Goal: Communication & Community: Answer question/provide support

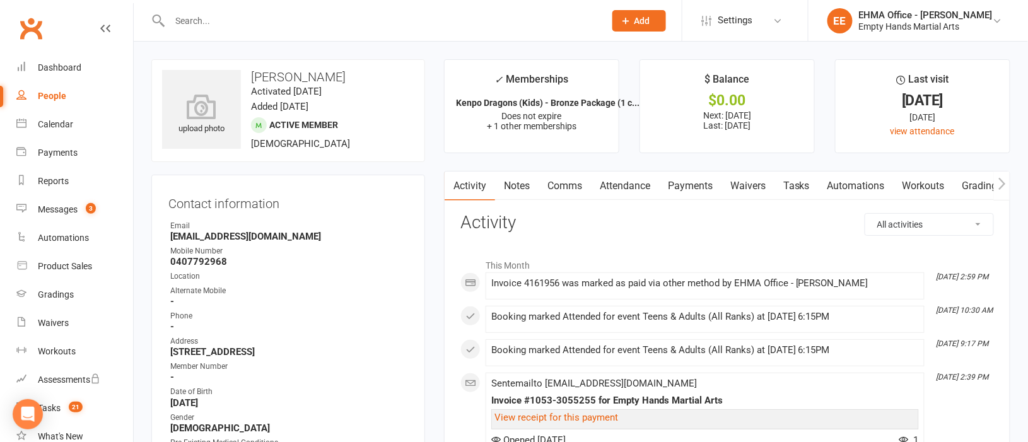
click at [289, 20] on input "text" at bounding box center [381, 21] width 430 height 18
paste input "[PERSON_NAME]"
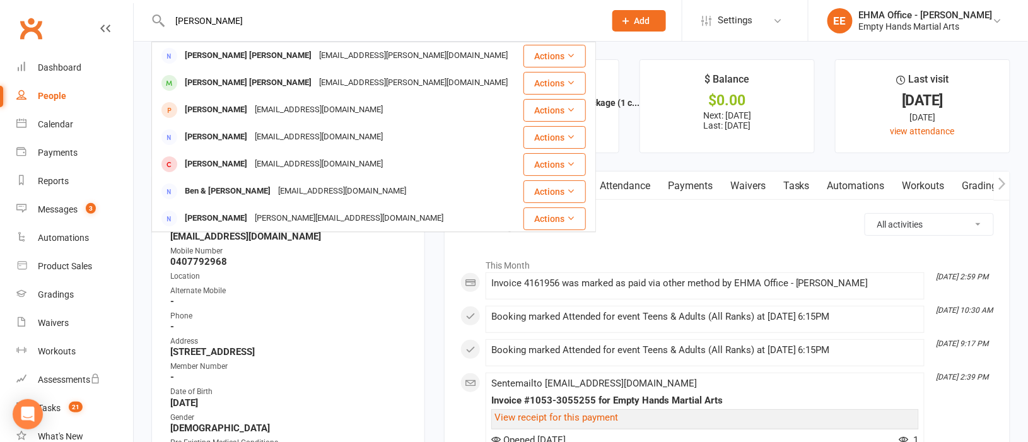
type input "[PERSON_NAME]"
click at [315, 55] on div "[EMAIL_ADDRESS][PERSON_NAME][DOMAIN_NAME]" at bounding box center [413, 56] width 196 height 18
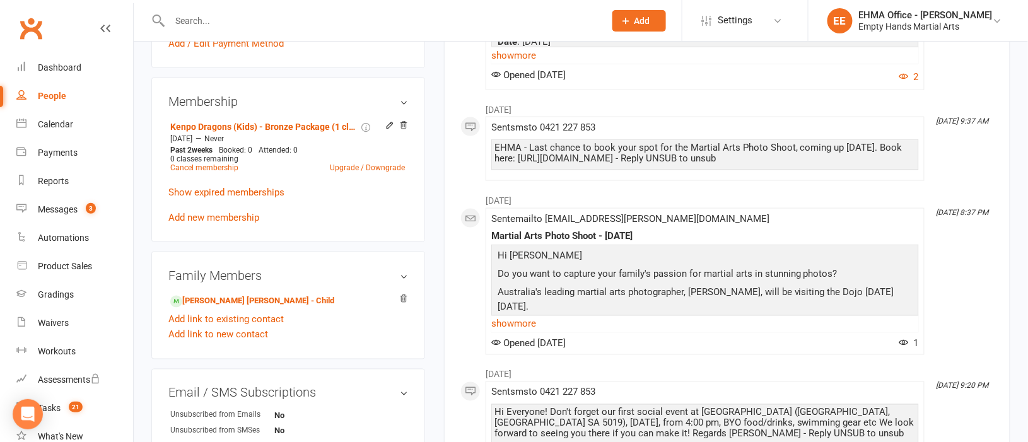
scroll to position [567, 0]
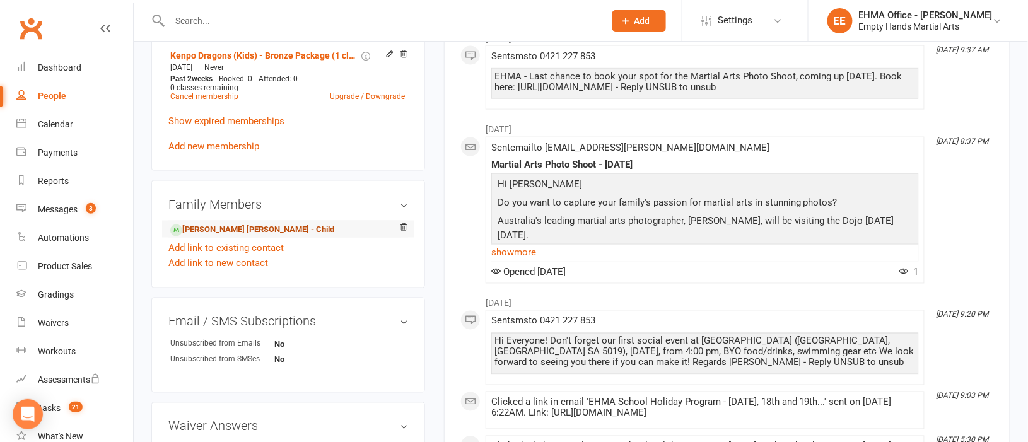
click at [243, 232] on link "[PERSON_NAME] [PERSON_NAME] - Child" at bounding box center [252, 230] width 164 height 13
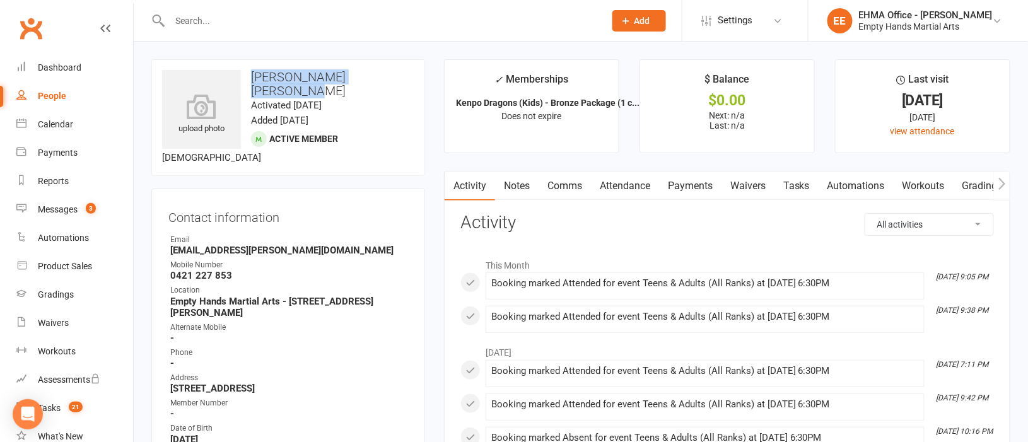
drag, startPoint x: 405, startPoint y: 74, endPoint x: 254, endPoint y: 74, distance: 151.4
click at [254, 74] on h3 "[PERSON_NAME] [PERSON_NAME]" at bounding box center [288, 84] width 252 height 28
copy h3 "[PERSON_NAME] [PERSON_NAME]"
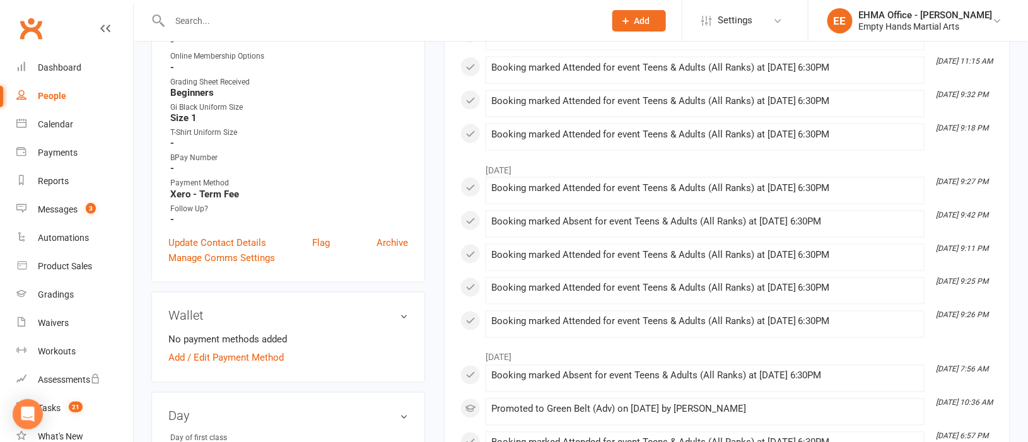
scroll to position [567, 0]
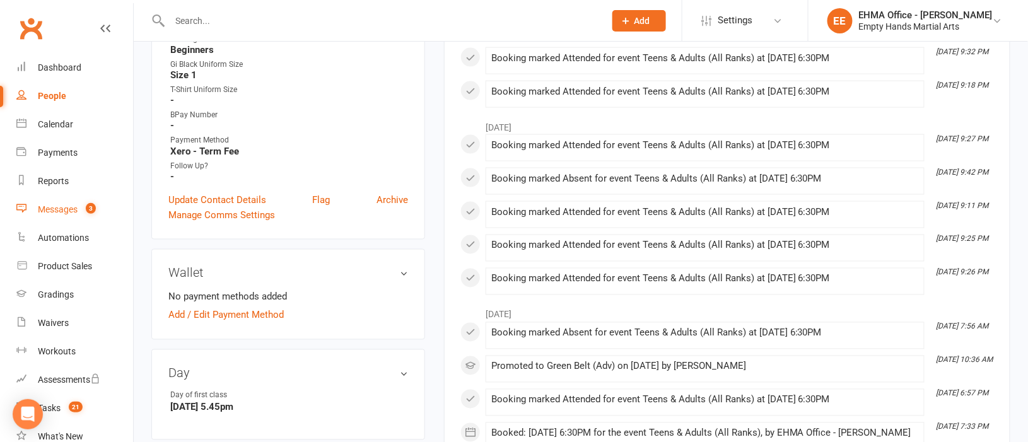
click at [55, 201] on link "Messages 3" at bounding box center [74, 210] width 117 height 28
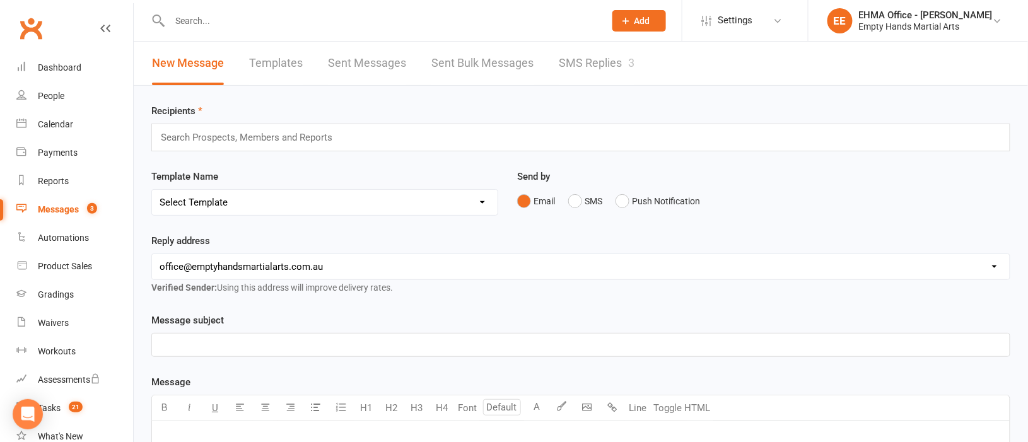
click at [605, 57] on link "SMS Replies 3" at bounding box center [597, 64] width 76 height 44
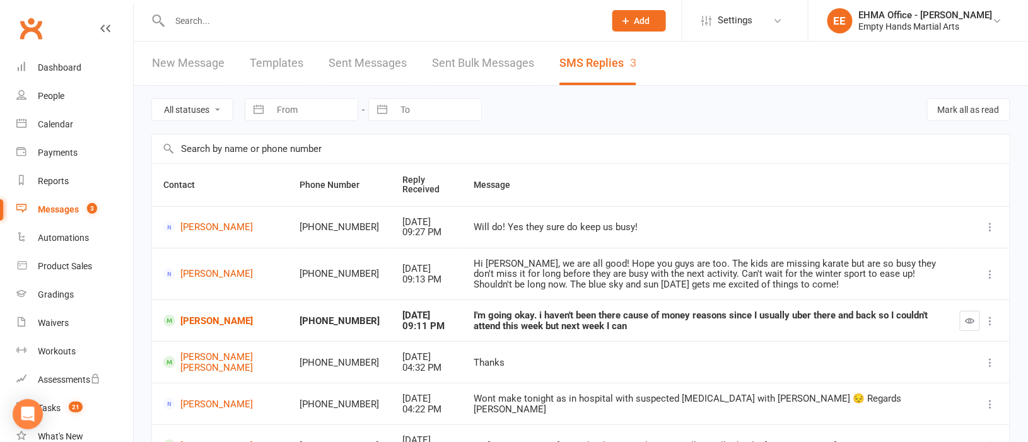
scroll to position [94, 0]
